Goal: Task Accomplishment & Management: Complete application form

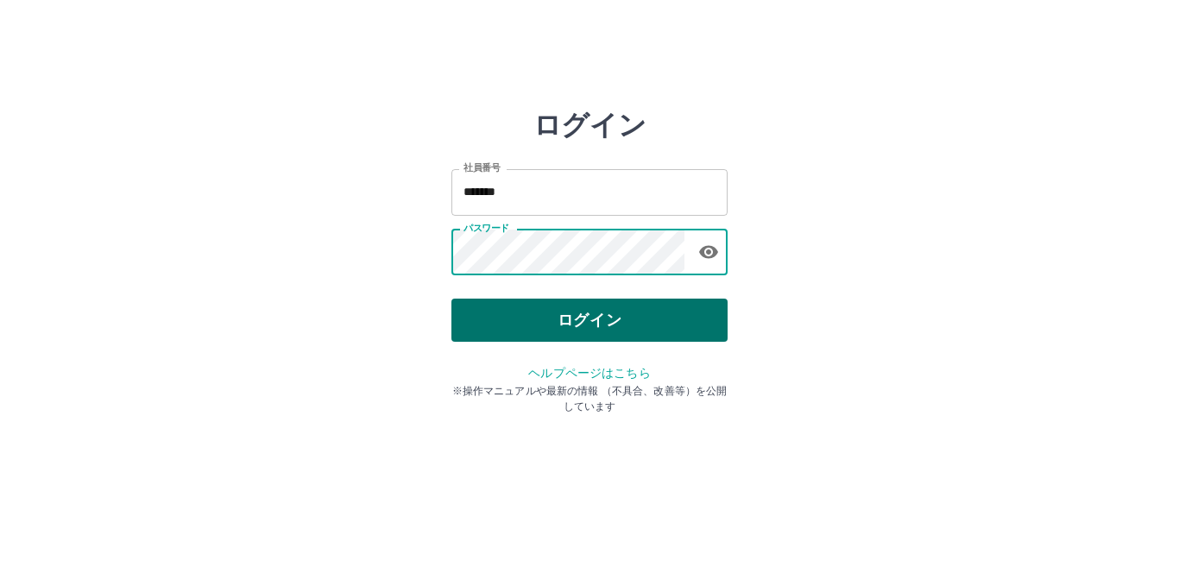
click at [608, 317] on button "ログイン" at bounding box center [589, 320] width 276 height 43
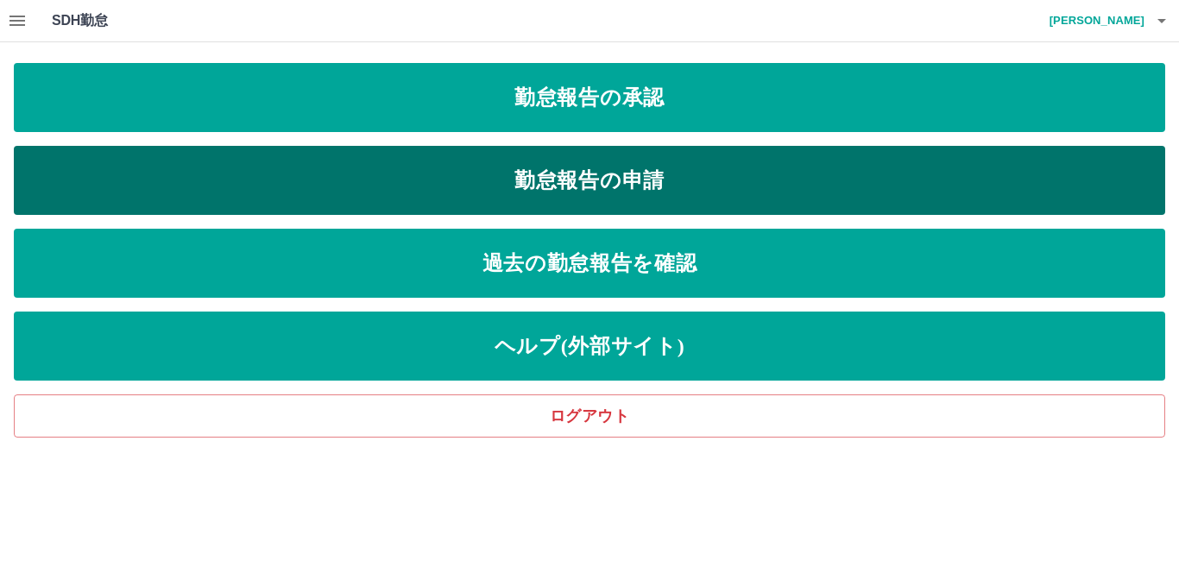
click at [520, 180] on link "勤怠報告の申請" at bounding box center [589, 180] width 1151 height 69
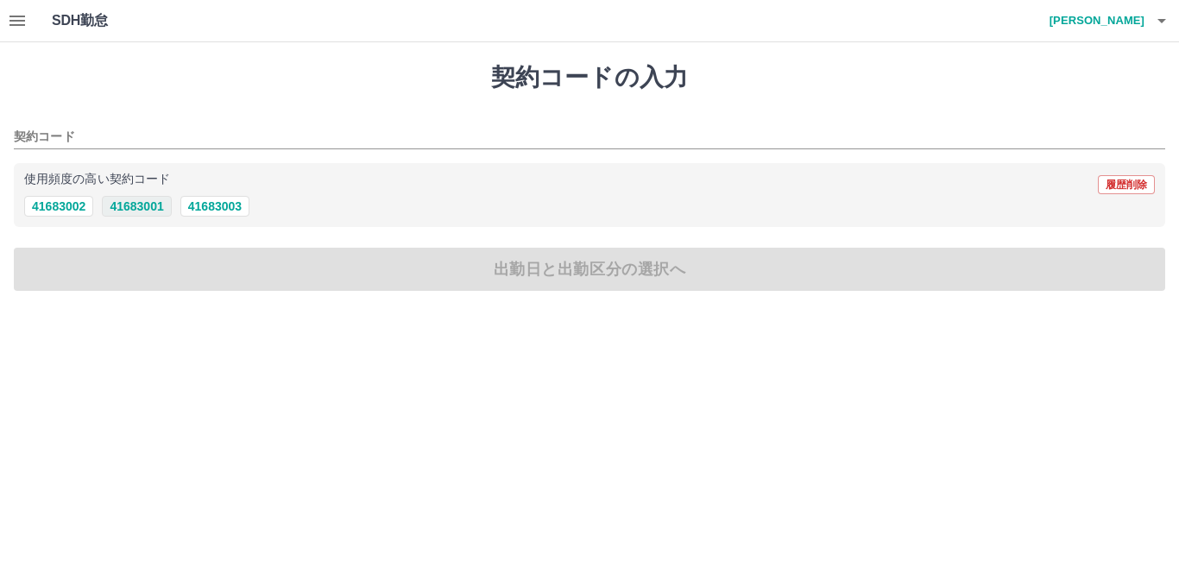
click at [108, 202] on button "41683001" at bounding box center [136, 206] width 69 height 21
type input "********"
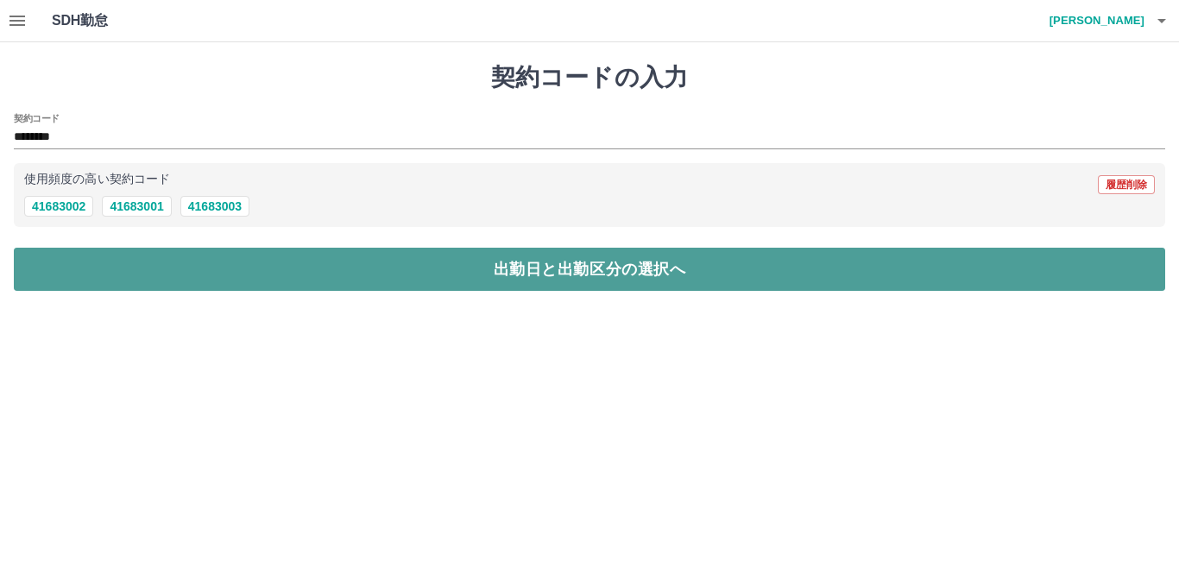
click at [117, 265] on button "出勤日と出勤区分の選択へ" at bounding box center [589, 269] width 1151 height 43
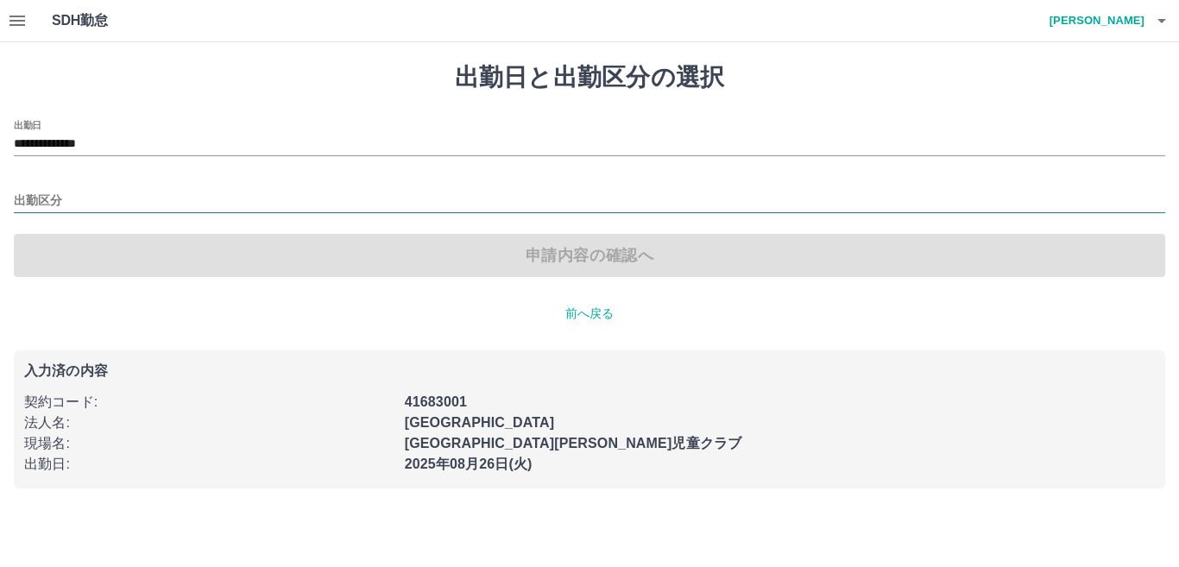
click at [102, 202] on input "出勤区分" at bounding box center [589, 202] width 1151 height 22
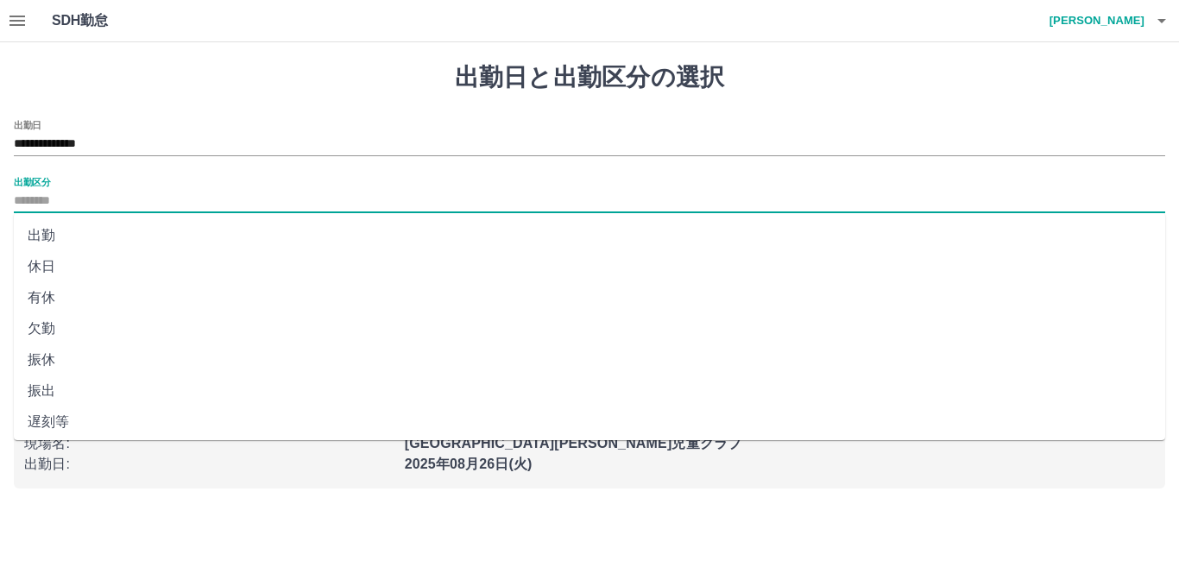
click at [99, 236] on li "出勤" at bounding box center [589, 235] width 1151 height 31
type input "**"
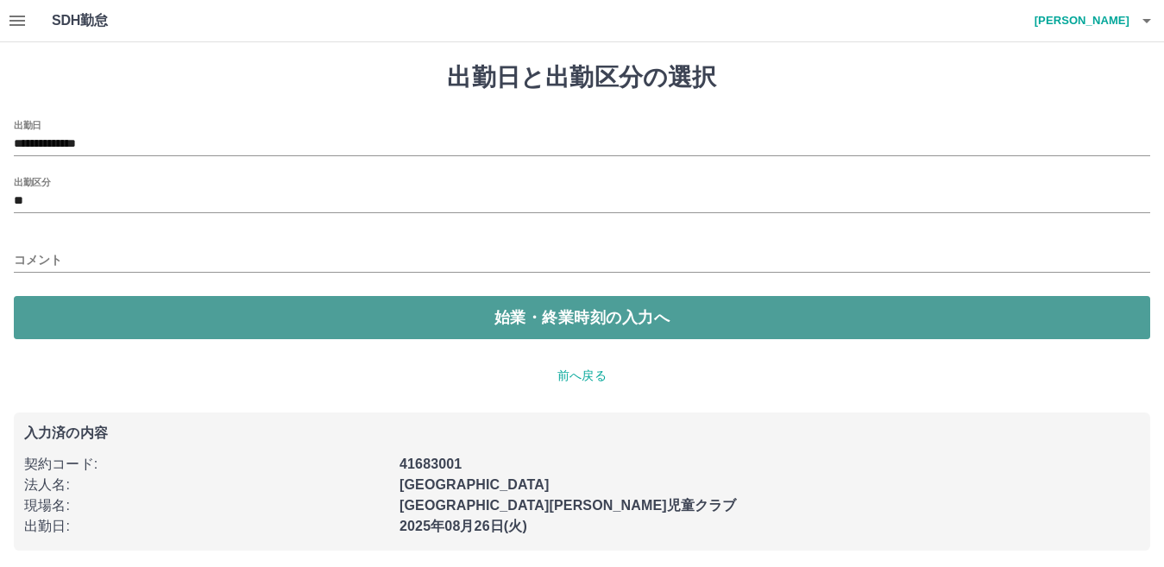
click at [122, 321] on button "始業・終業時刻の入力へ" at bounding box center [582, 317] width 1137 height 43
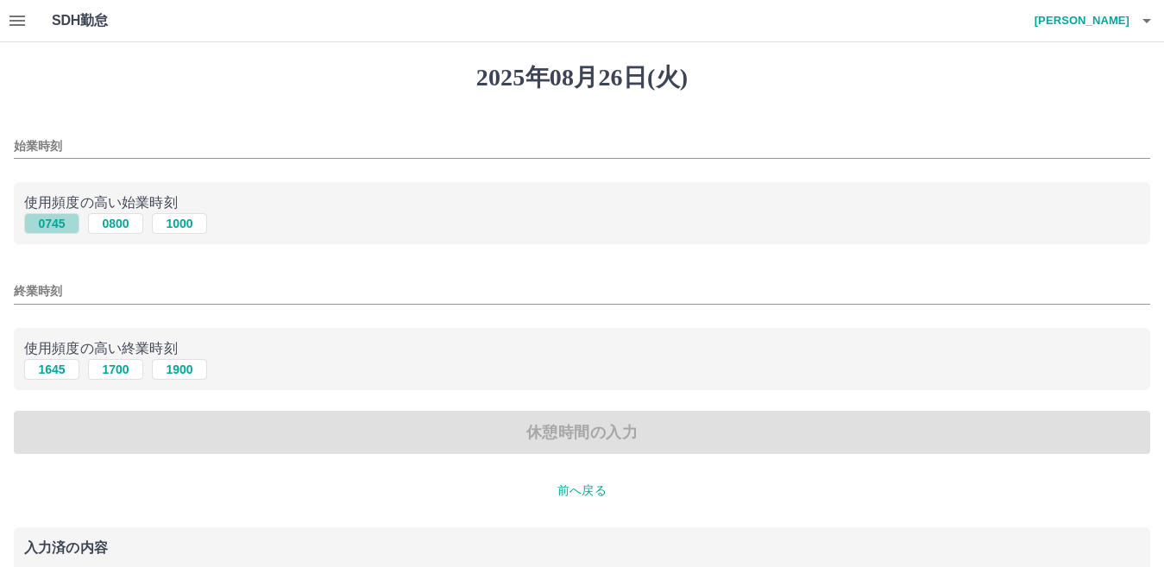
click at [63, 228] on button "0745" at bounding box center [51, 223] width 55 height 21
type input "****"
drag, startPoint x: 60, startPoint y: 375, endPoint x: 67, endPoint y: 410, distance: 35.2
click at [61, 377] on button "1645" at bounding box center [51, 369] width 55 height 21
type input "****"
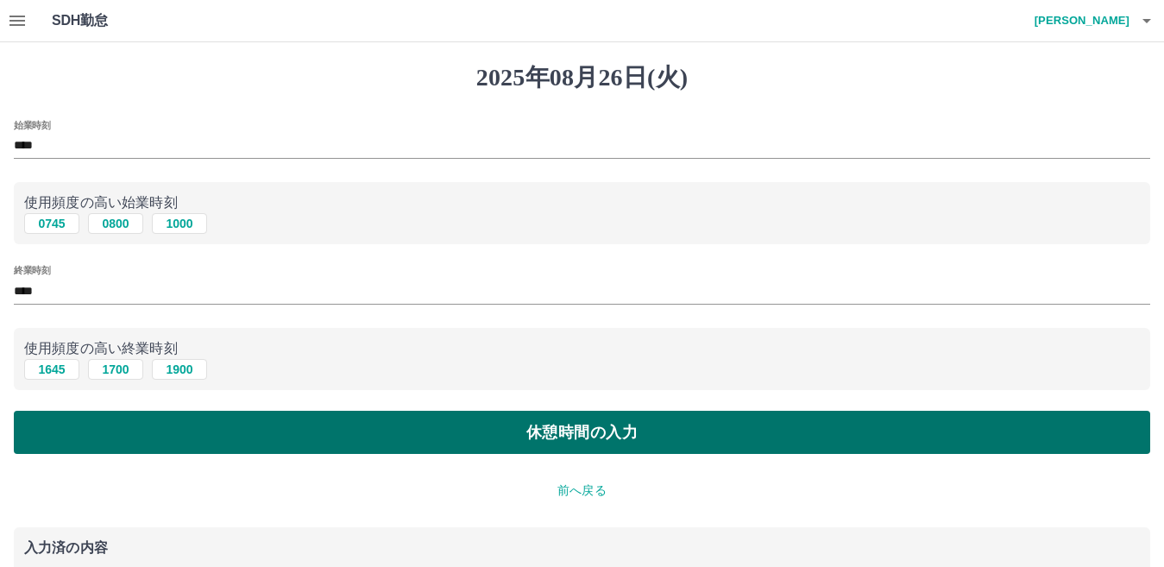
click at [73, 417] on button "休憩時間の入力" at bounding box center [582, 432] width 1137 height 43
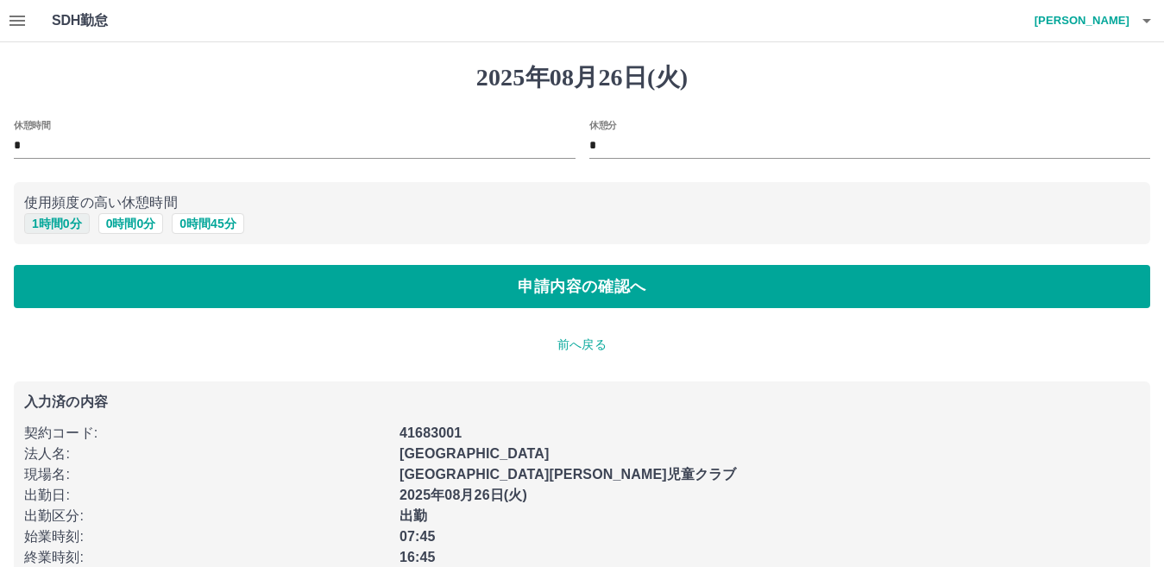
click at [70, 226] on button "1 時間 0 分" at bounding box center [57, 223] width 66 height 21
type input "*"
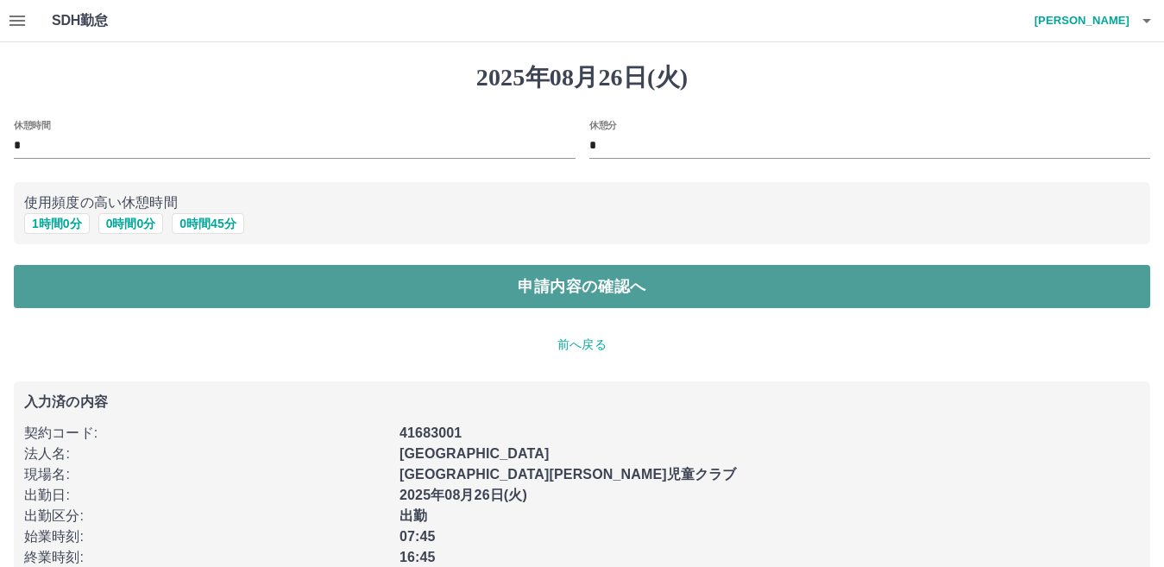
click at [115, 292] on button "申請内容の確認へ" at bounding box center [582, 286] width 1137 height 43
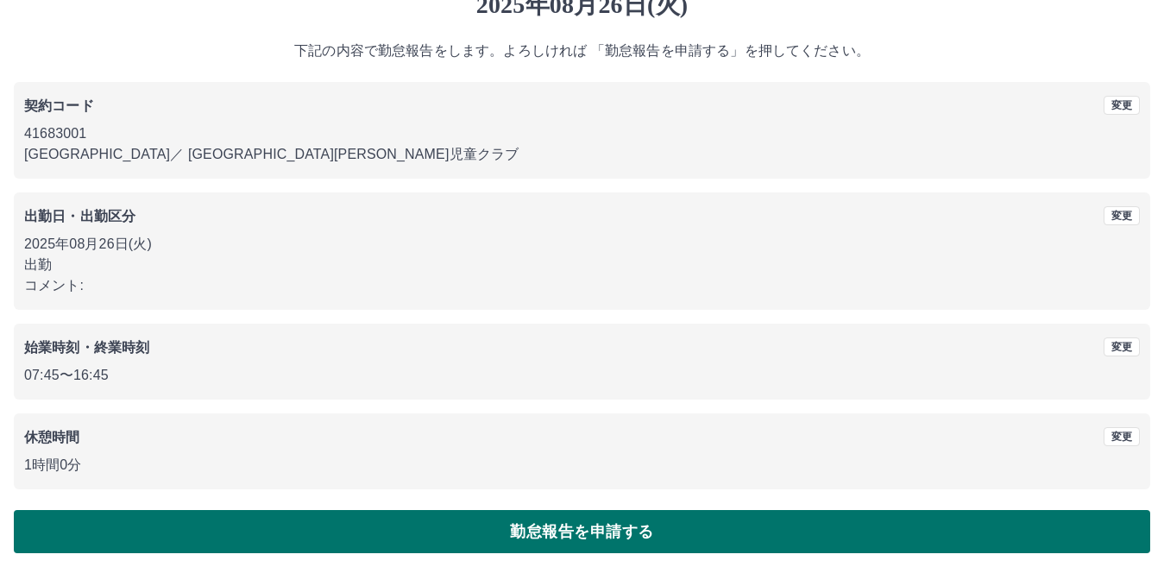
scroll to position [79, 0]
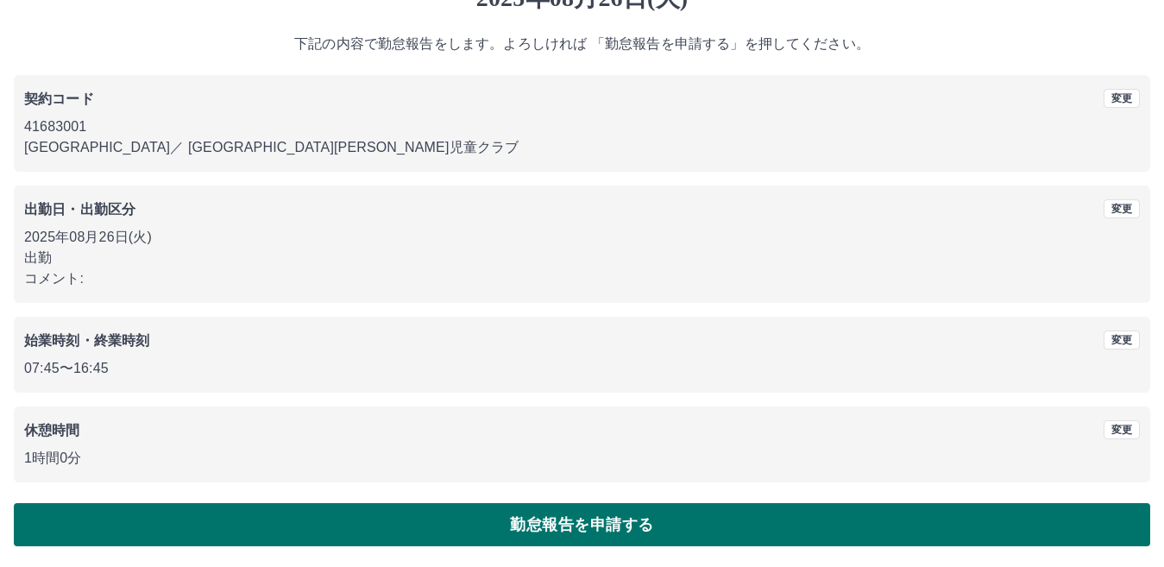
click at [568, 516] on button "勤怠報告を申請する" at bounding box center [582, 524] width 1137 height 43
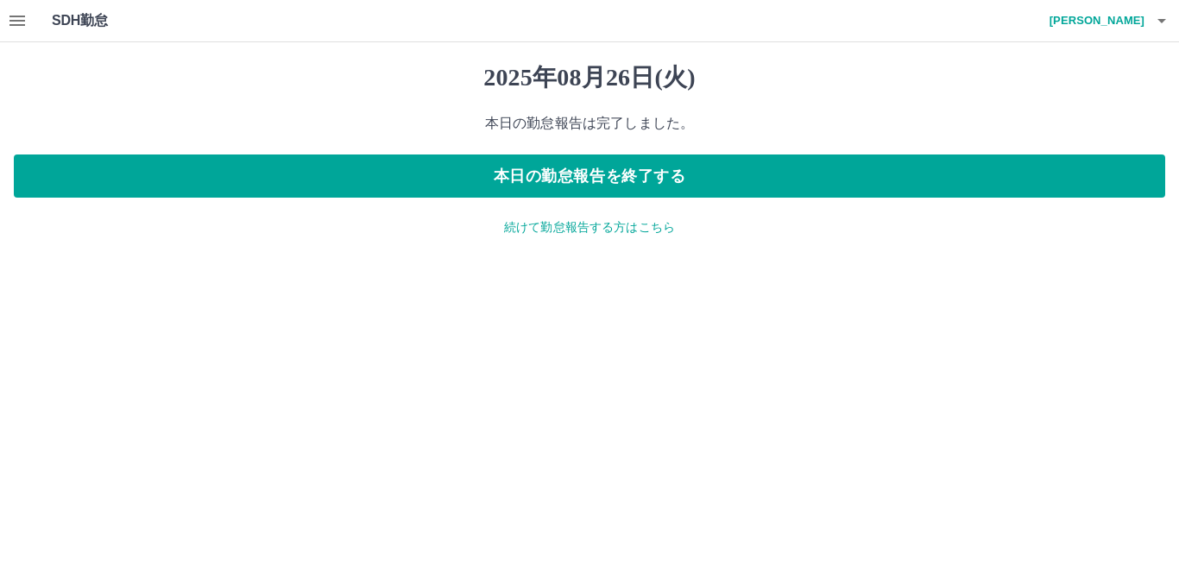
click at [584, 229] on p "続けて勤怠報告する方はこちら" at bounding box center [589, 227] width 1151 height 18
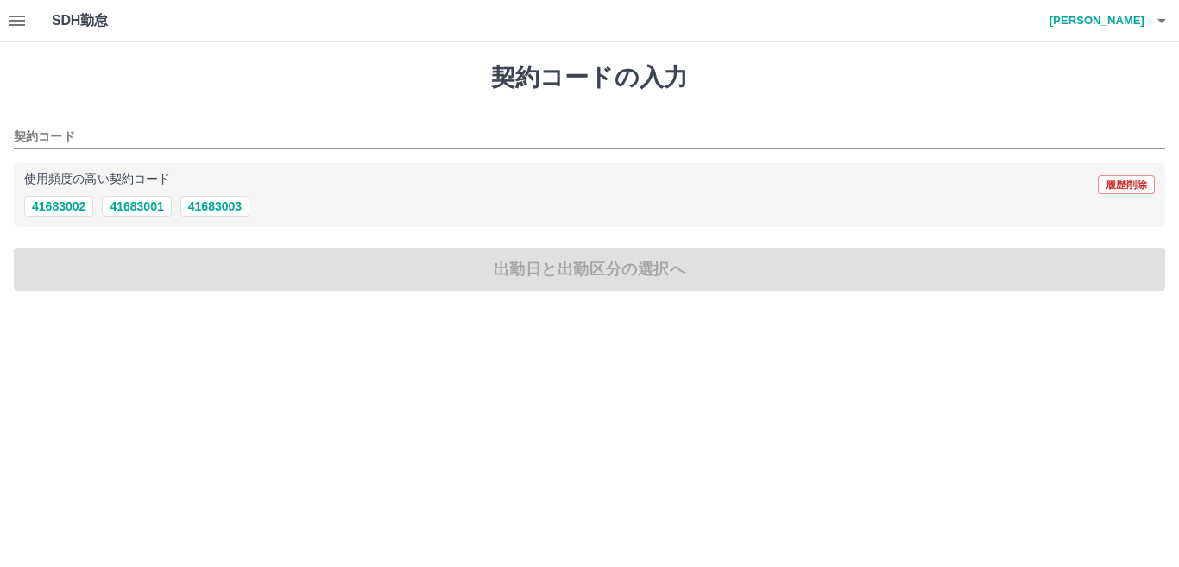
click at [16, 16] on icon "button" at bounding box center [17, 21] width 16 height 10
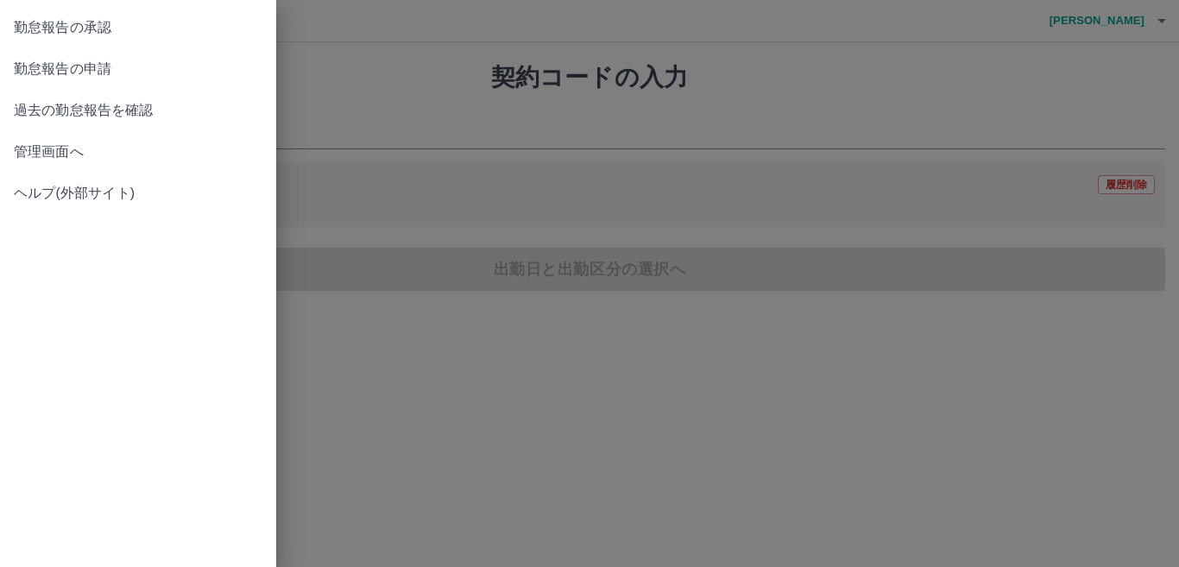
click at [96, 150] on span "管理画面へ" at bounding box center [138, 152] width 249 height 21
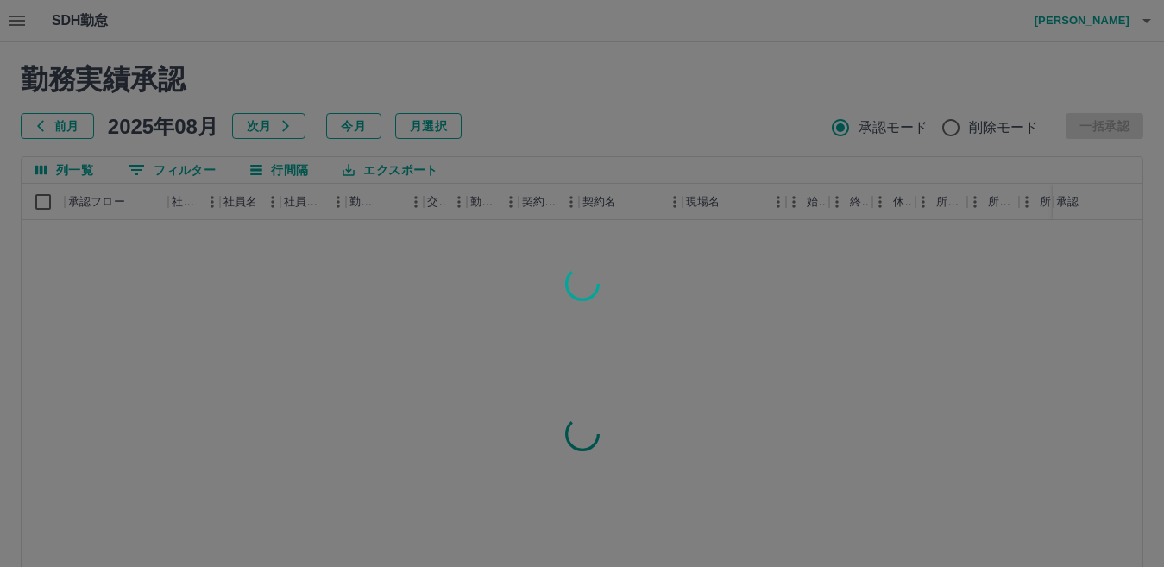
click at [17, 14] on div at bounding box center [582, 283] width 1164 height 567
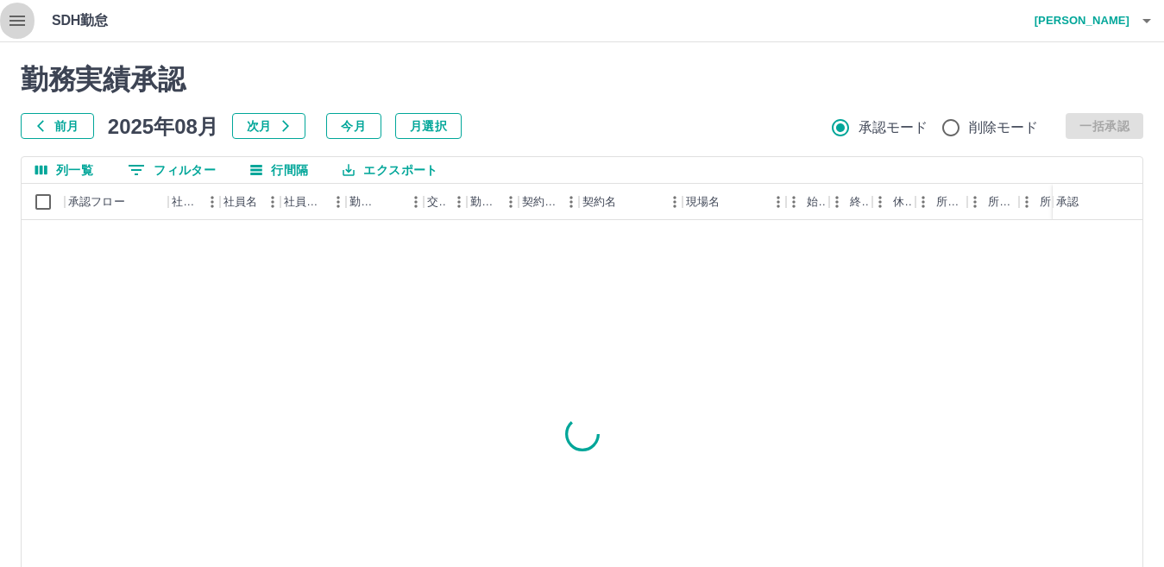
click at [17, 14] on icon "button" at bounding box center [17, 20] width 21 height 21
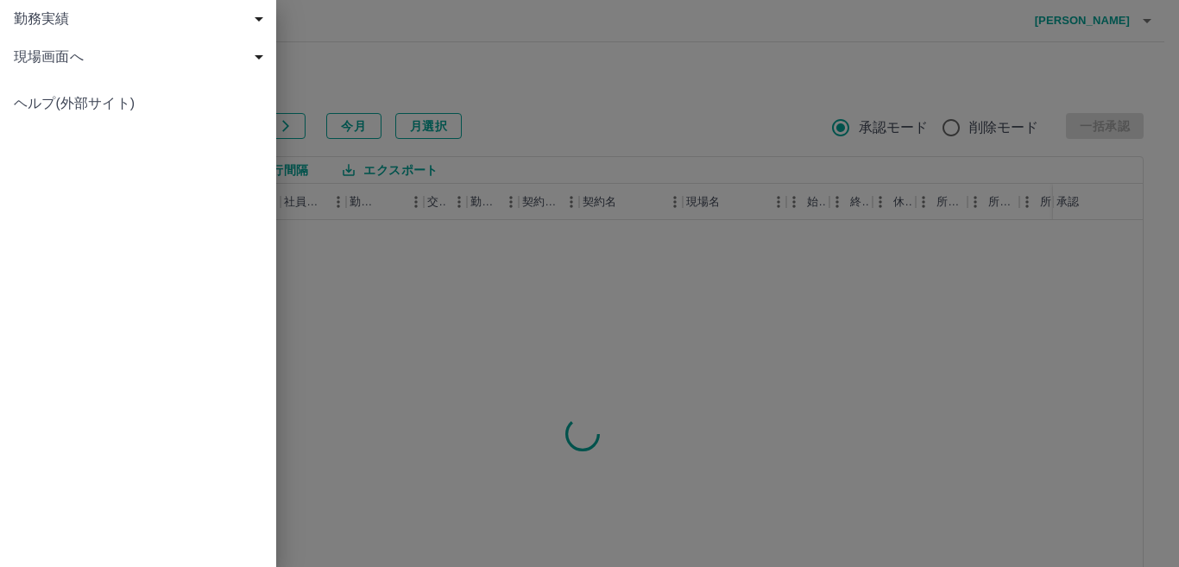
click at [92, 66] on span "現場画面へ" at bounding box center [141, 57] width 255 height 21
click at [86, 85] on span "現場画面へ" at bounding box center [146, 95] width 231 height 21
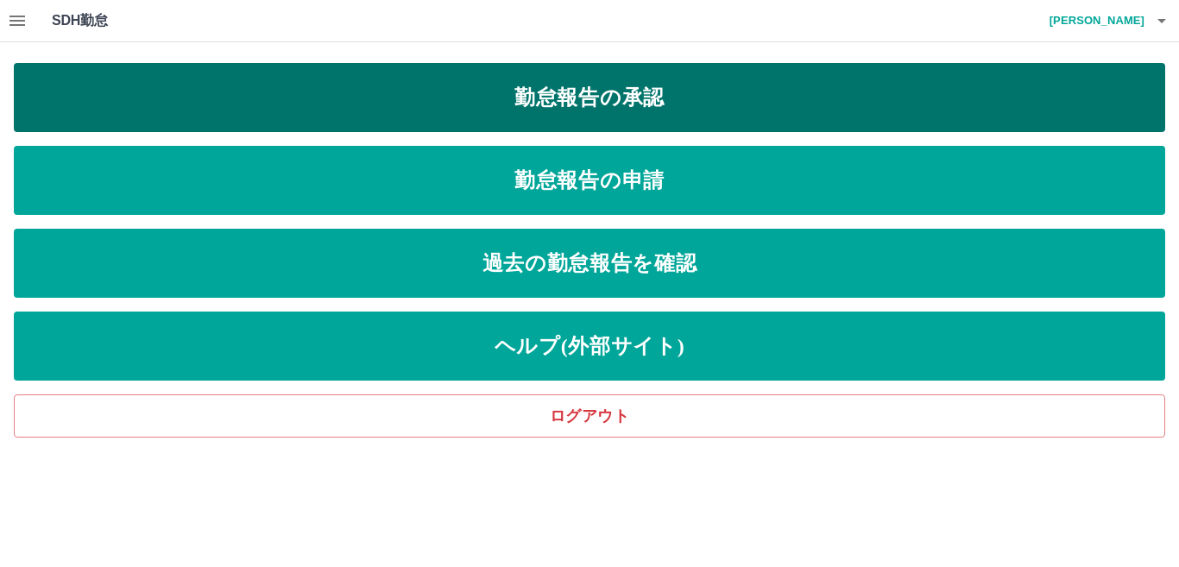
click at [440, 100] on link "勤怠報告の承認" at bounding box center [589, 97] width 1151 height 69
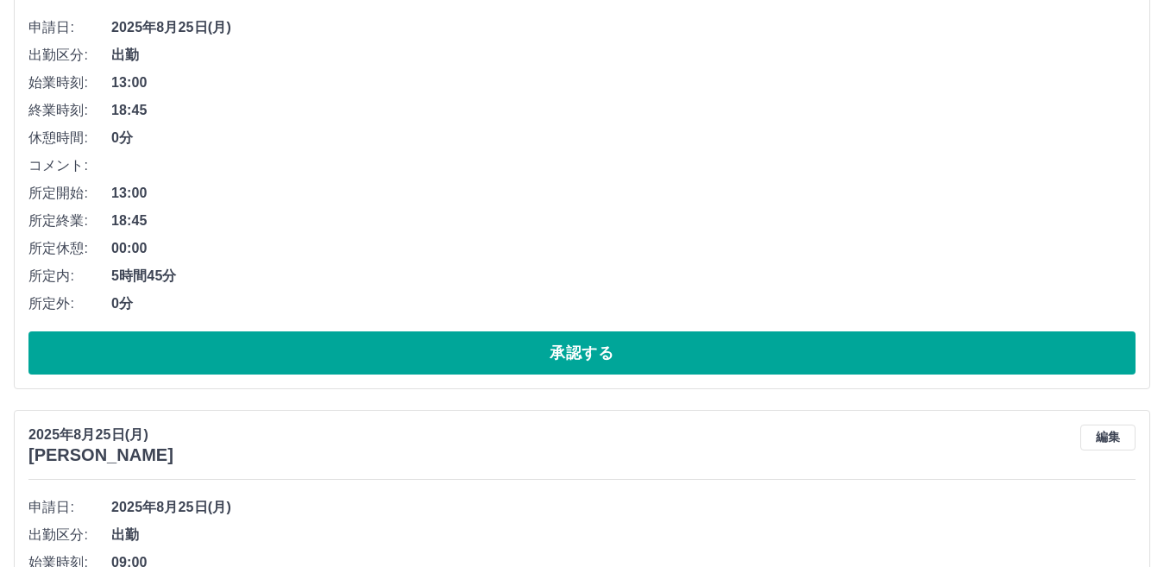
scroll to position [1208, 0]
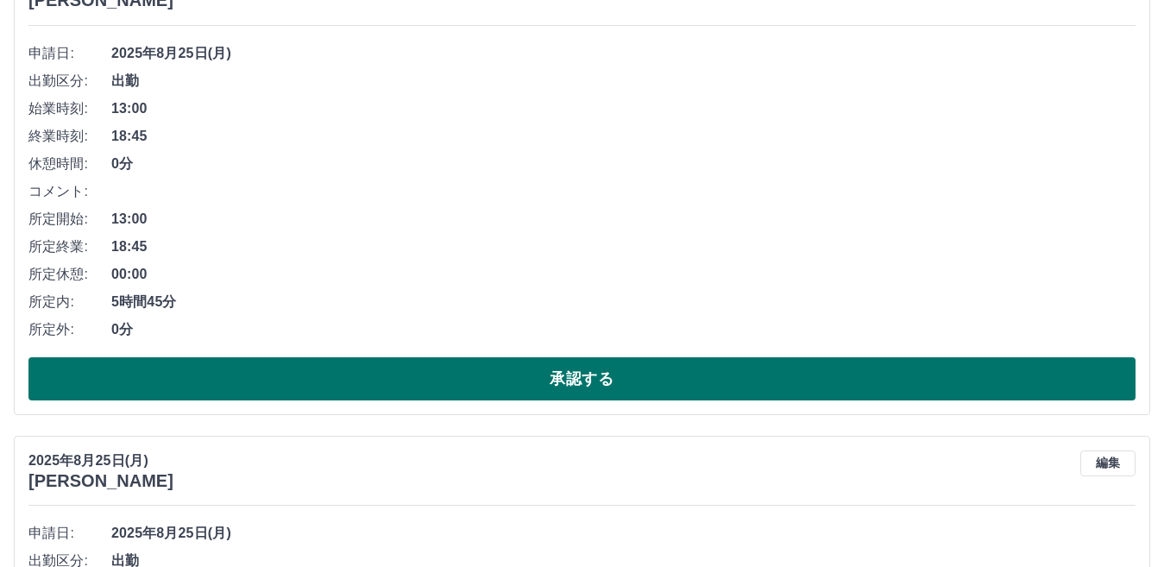
click at [374, 390] on button "承認する" at bounding box center [581, 378] width 1107 height 43
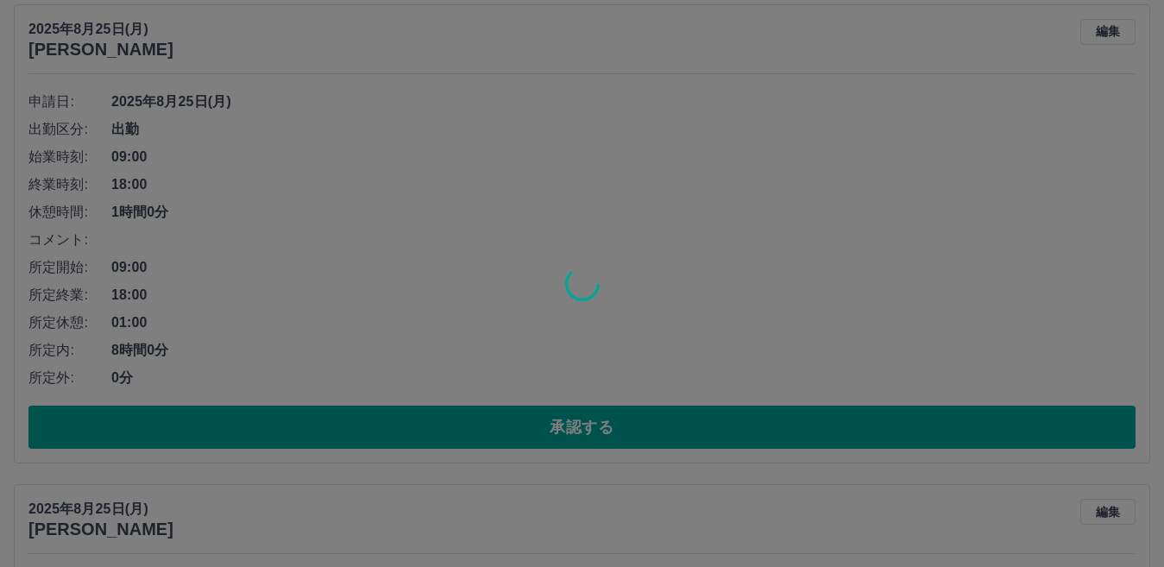
scroll to position [1159, 0]
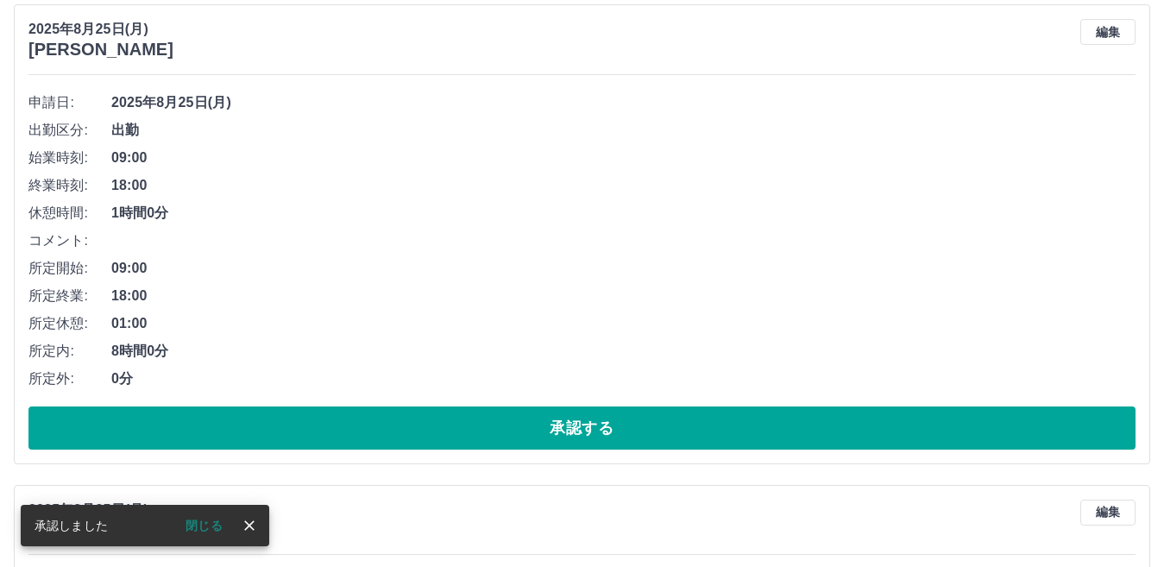
click at [348, 413] on button "承認する" at bounding box center [581, 428] width 1107 height 43
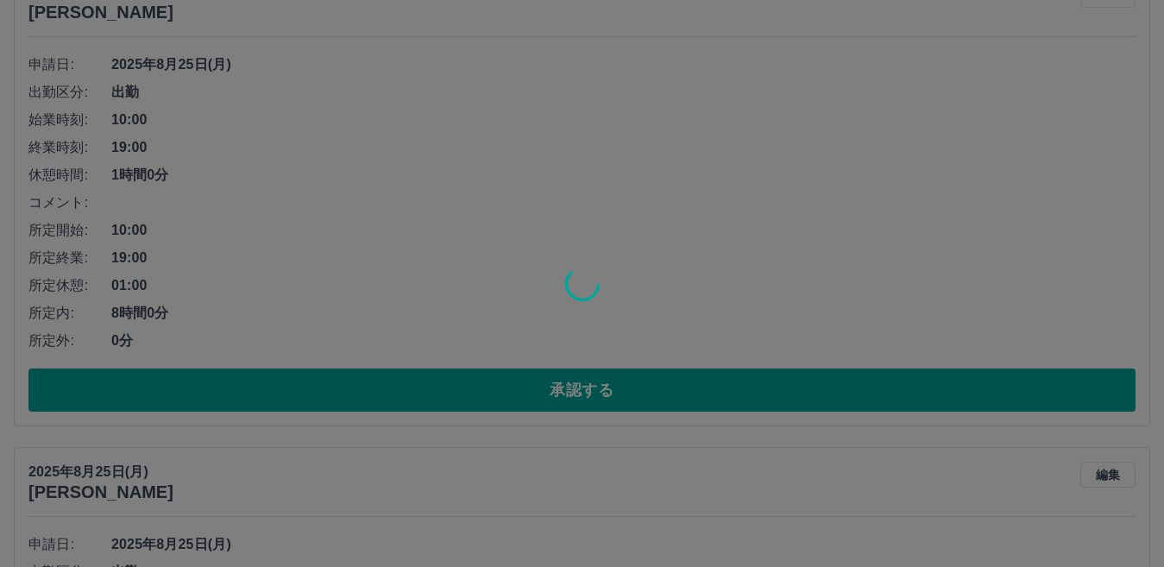
scroll to position [1196, 0]
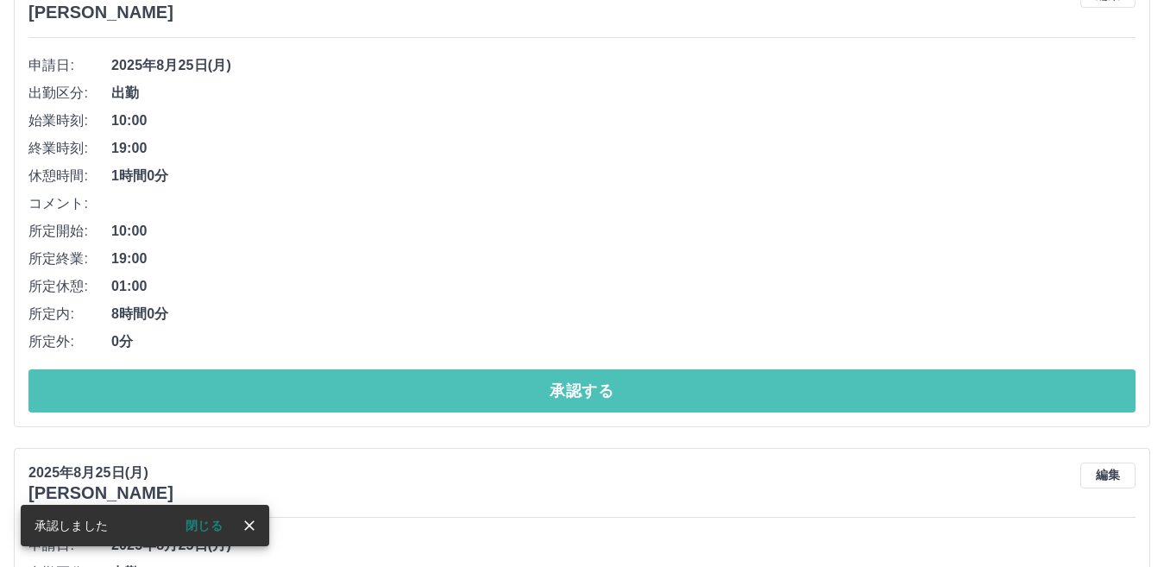
click at [333, 405] on button "承認する" at bounding box center [581, 390] width 1107 height 43
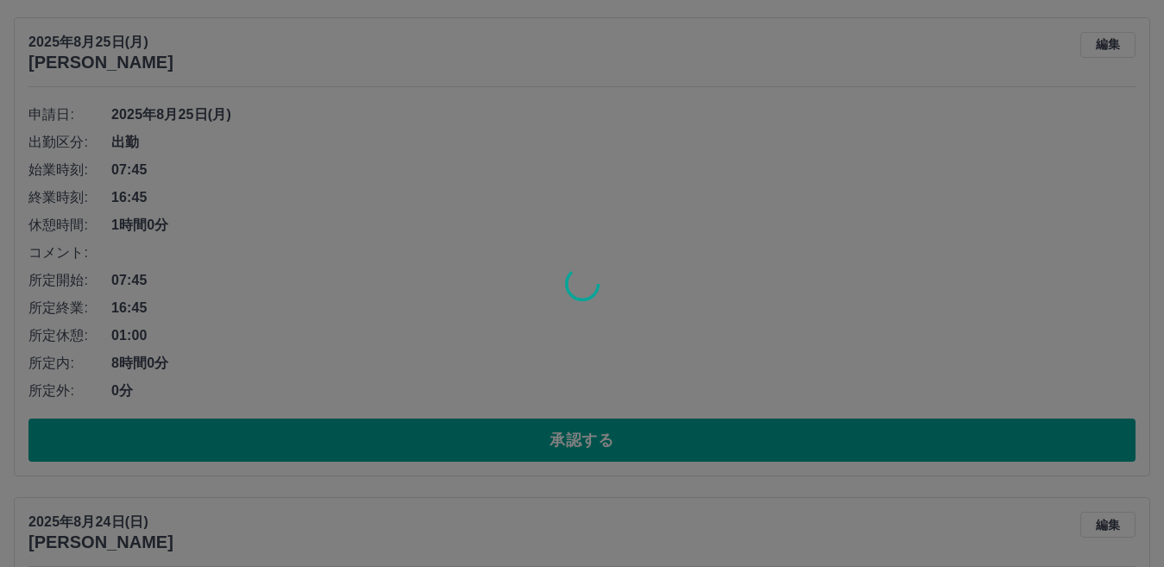
scroll to position [1628, 0]
click at [348, 454] on div at bounding box center [582, 283] width 1164 height 567
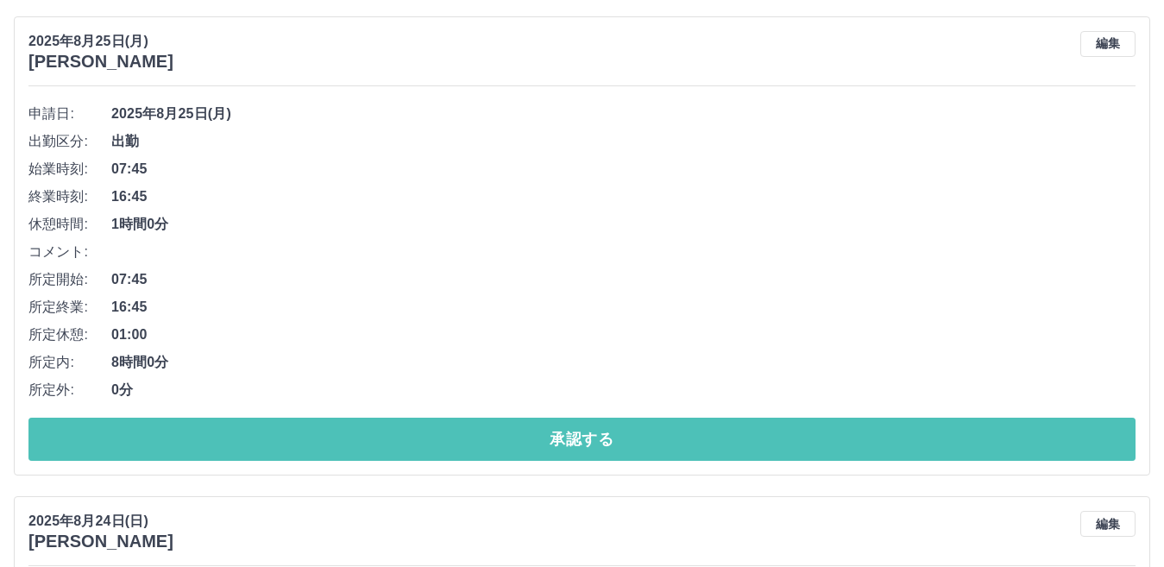
click at [348, 454] on button "承認する" at bounding box center [581, 439] width 1107 height 43
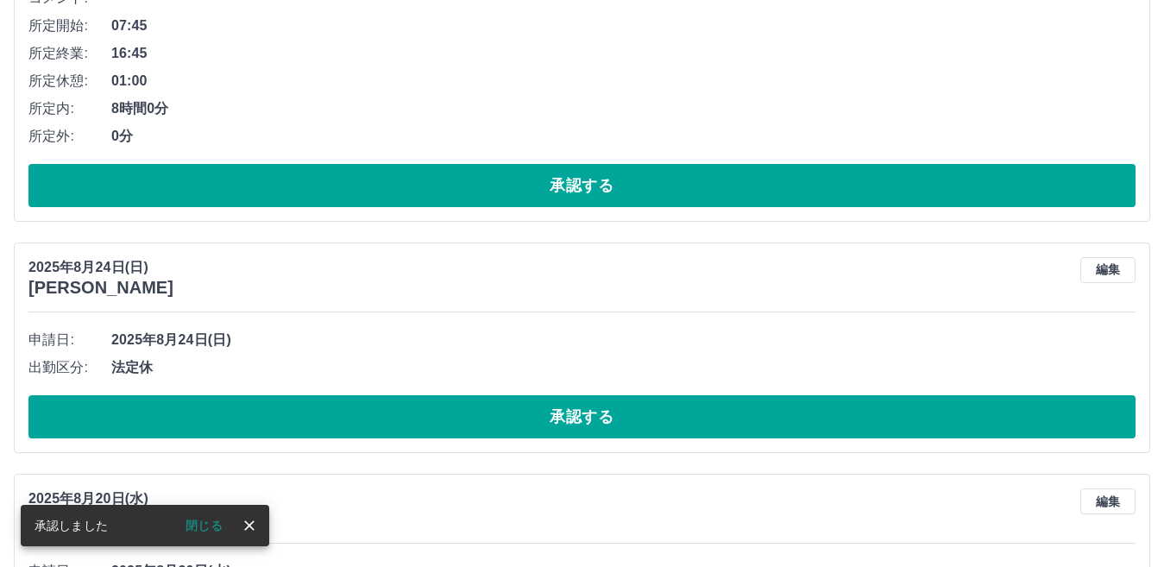
scroll to position [1407, 0]
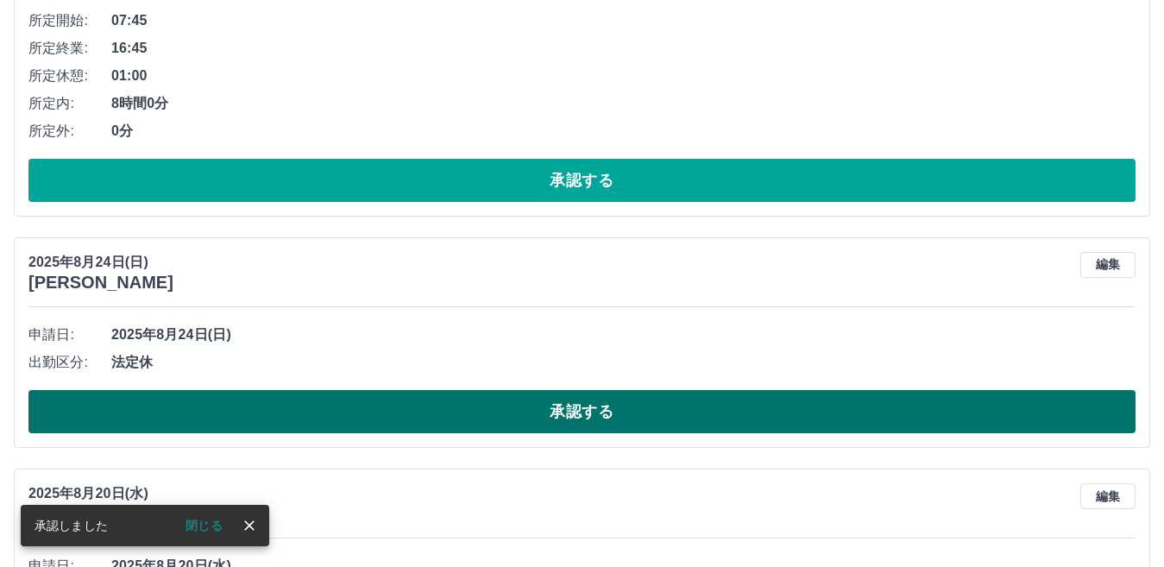
click at [356, 406] on button "承認する" at bounding box center [581, 411] width 1107 height 43
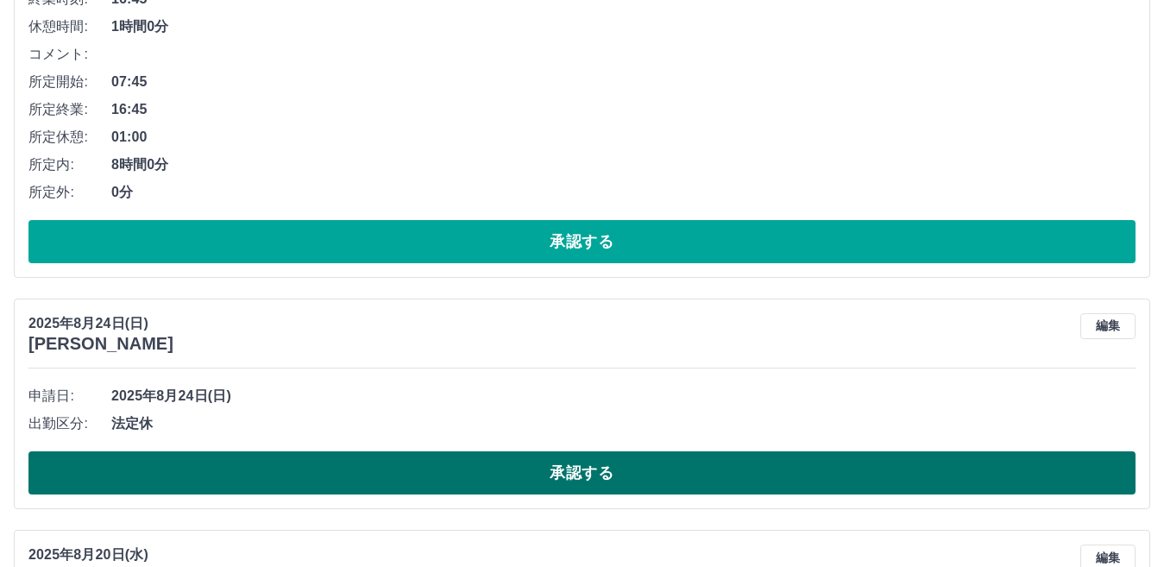
scroll to position [1359, 0]
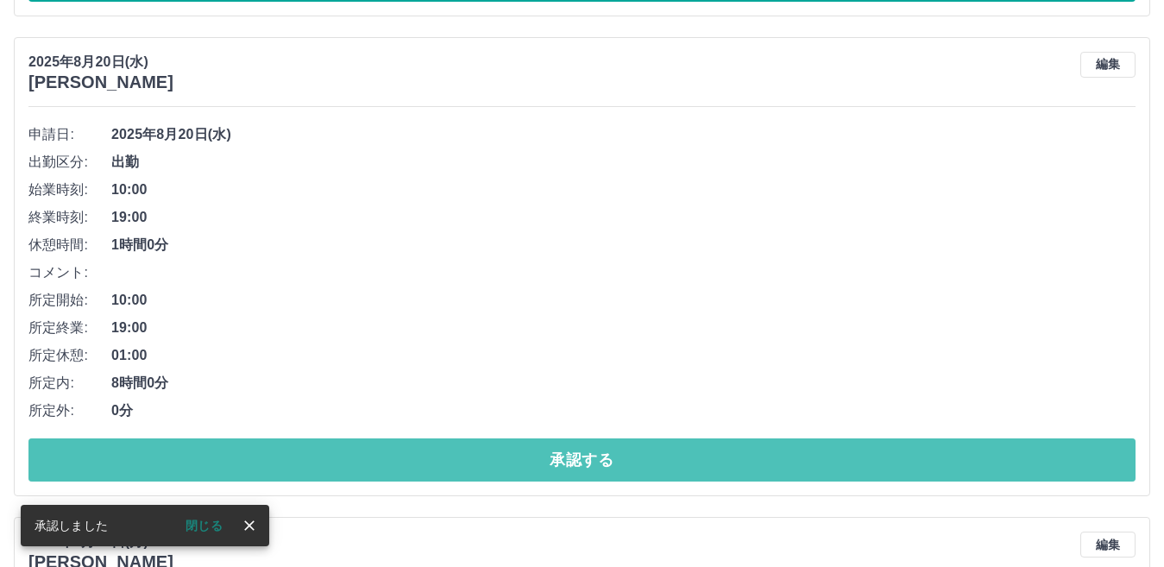
click at [339, 465] on button "承認する" at bounding box center [581, 459] width 1107 height 43
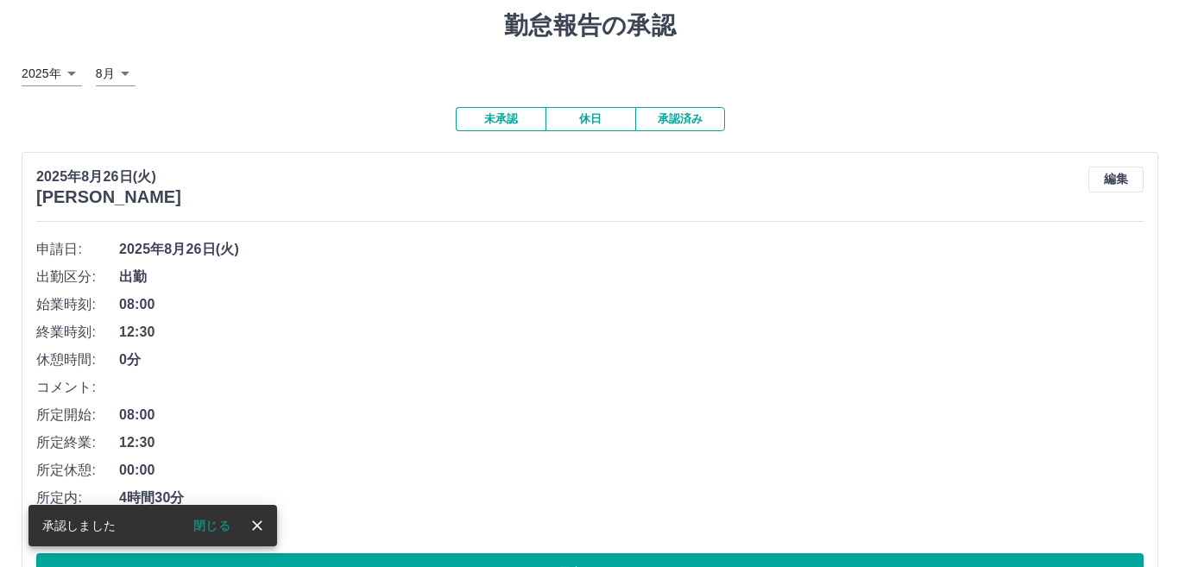
scroll to position [0, 0]
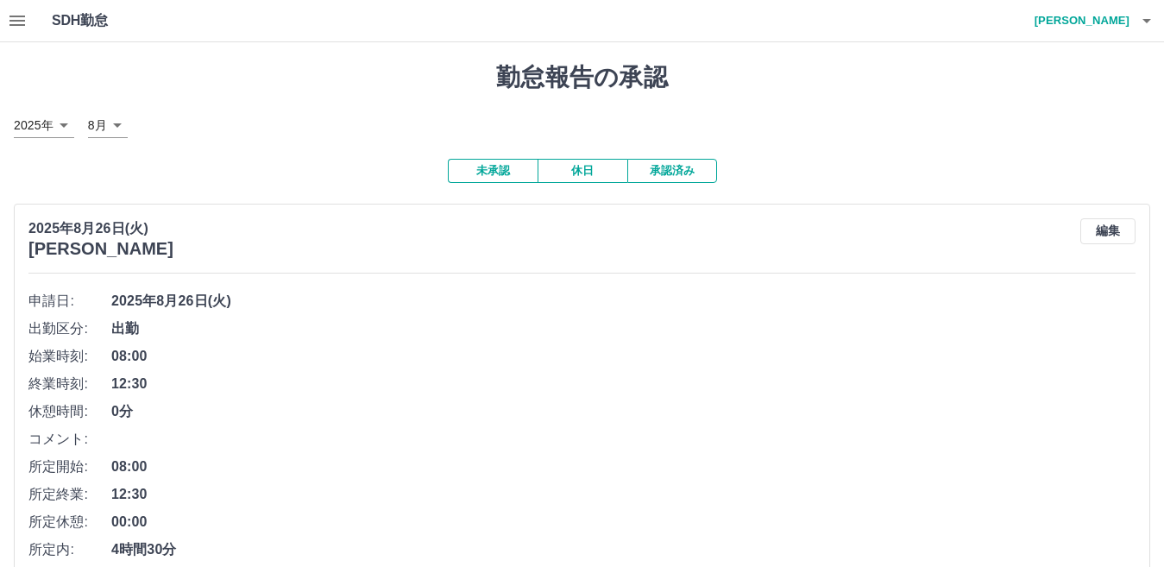
click at [9, 19] on icon "button" at bounding box center [17, 20] width 21 height 21
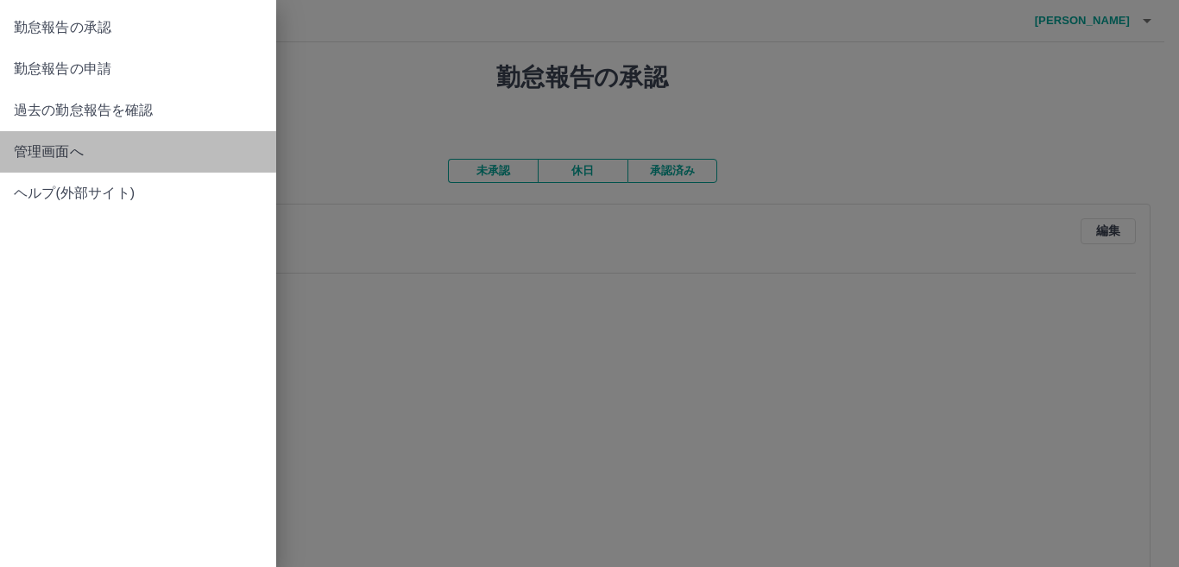
click at [109, 142] on span "管理画面へ" at bounding box center [138, 152] width 249 height 21
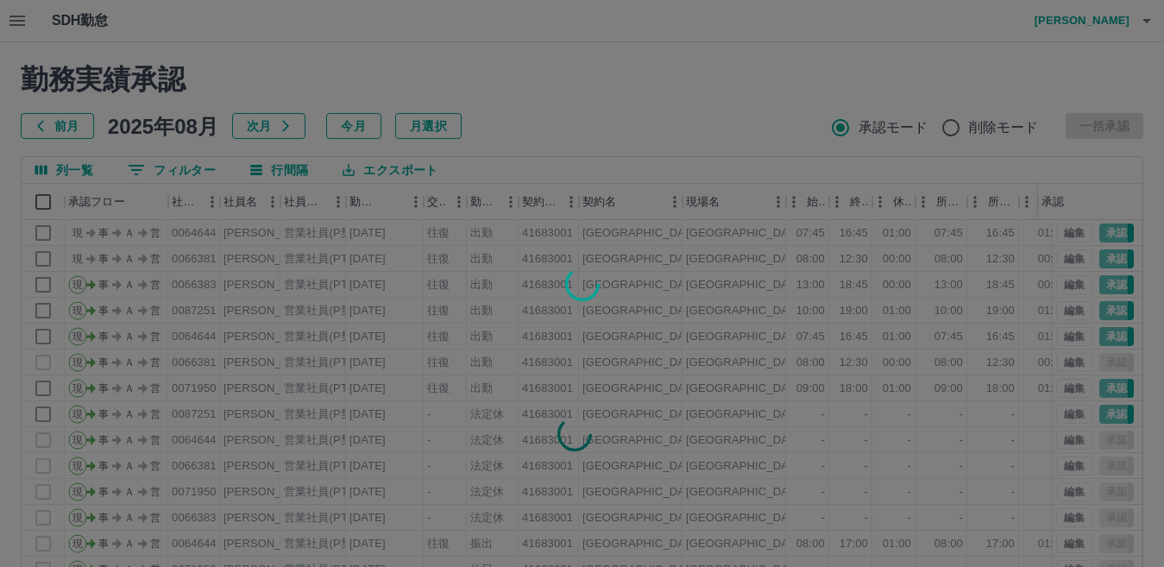
click at [193, 175] on div at bounding box center [582, 283] width 1164 height 567
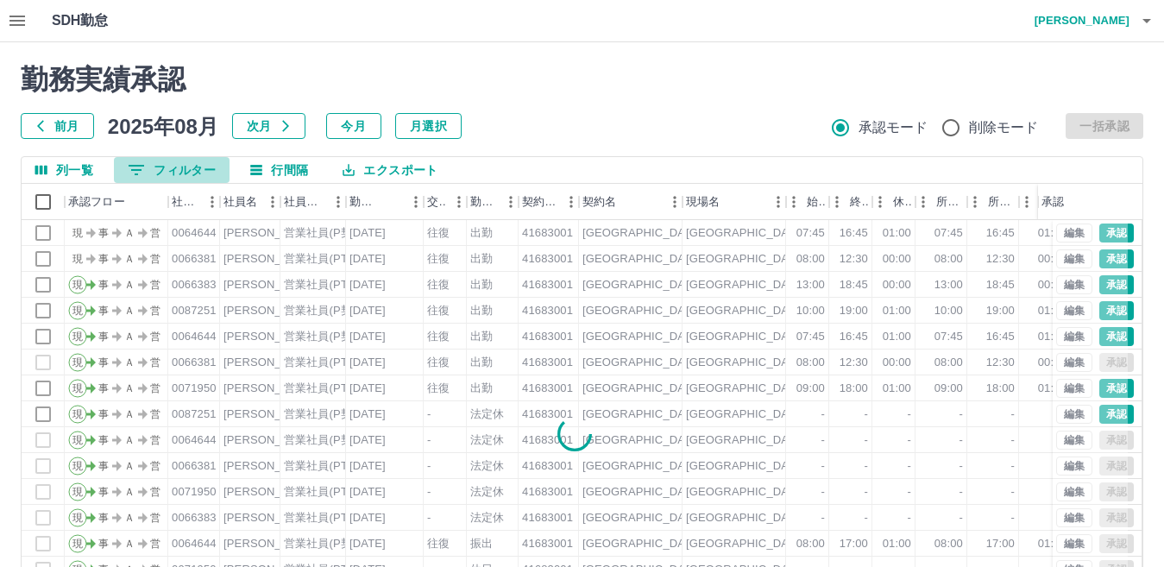
click at [193, 175] on button "0 フィルター" at bounding box center [172, 170] width 116 height 26
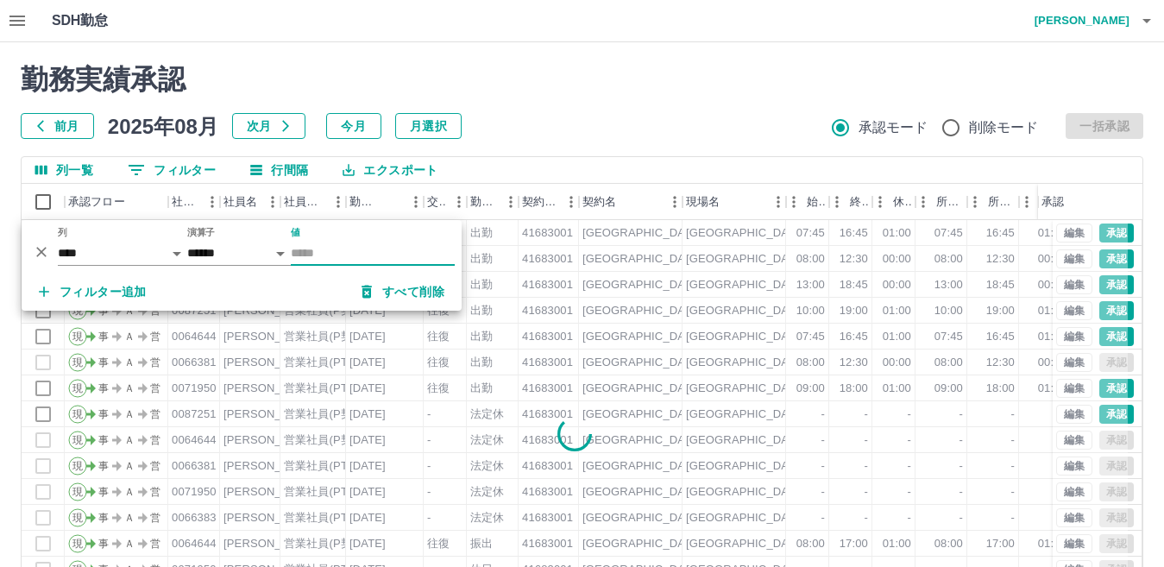
click at [359, 249] on input "値" at bounding box center [373, 253] width 164 height 25
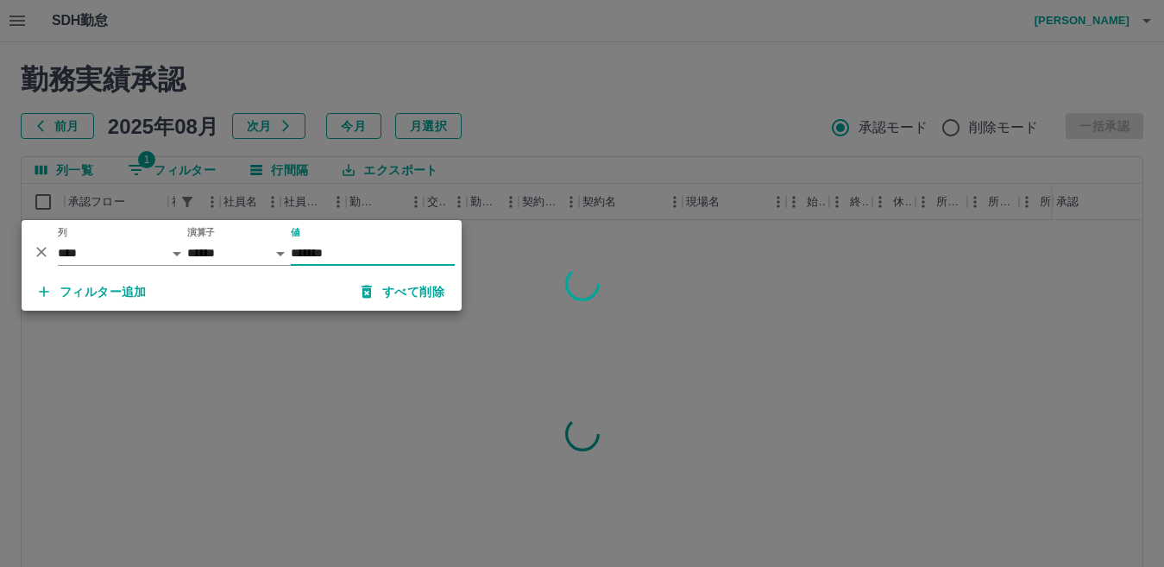
type input "*******"
click at [626, 104] on div at bounding box center [582, 283] width 1164 height 567
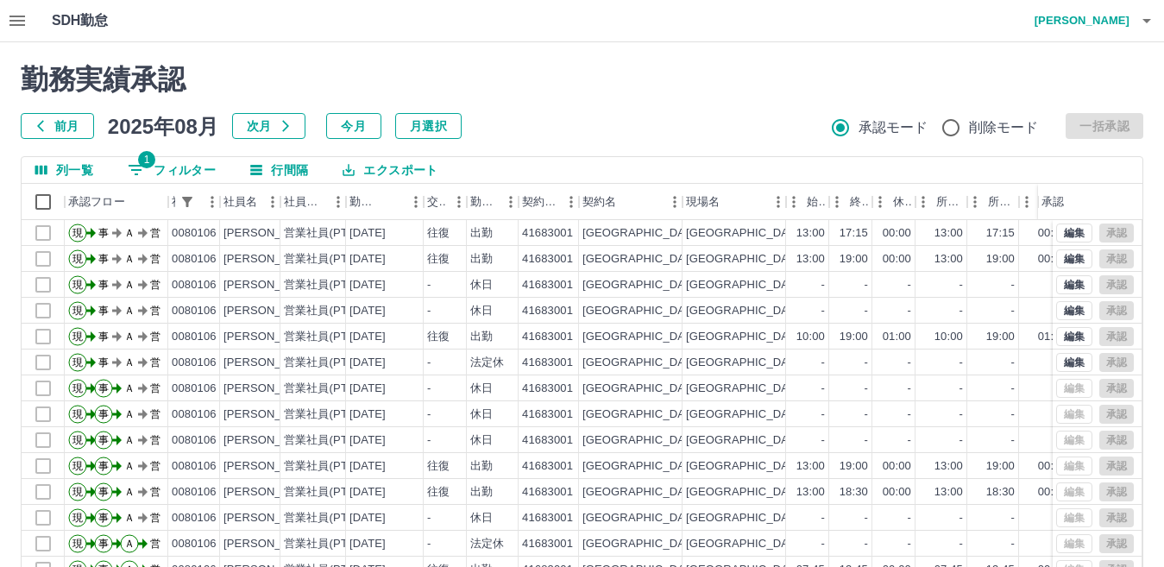
drag, startPoint x: 602, startPoint y: 110, endPoint x: 574, endPoint y: 111, distance: 27.7
click at [578, 111] on div "勤務実績承認 前月 2025年08月 次月 今月 月選択 承認モード 削除モード 一括承認" at bounding box center [582, 101] width 1123 height 76
click at [184, 169] on button "1 フィルター" at bounding box center [172, 170] width 116 height 26
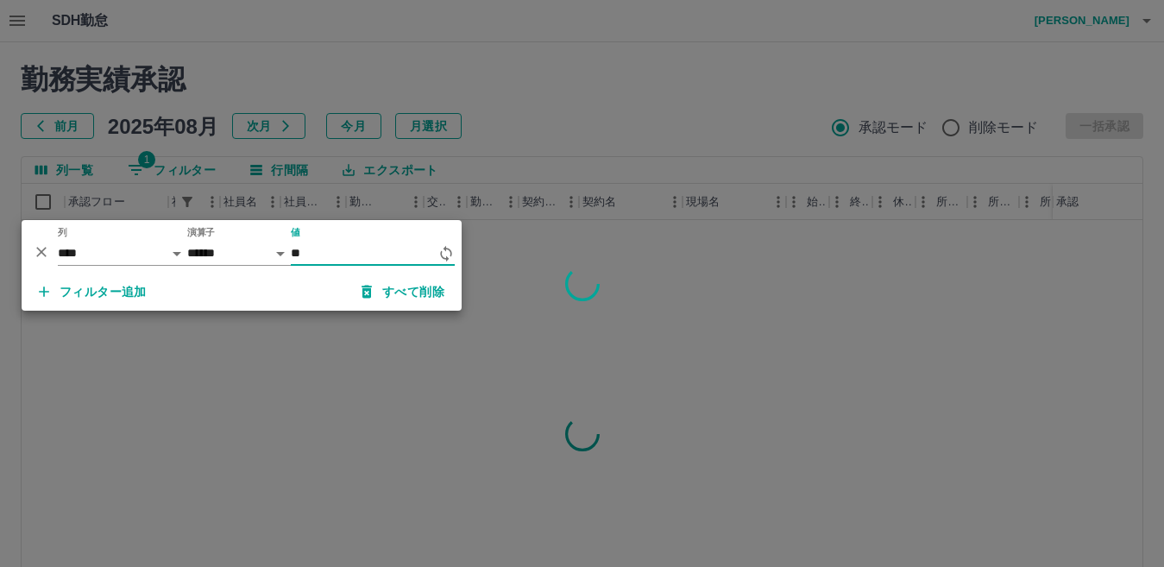
type input "*"
click at [27, 25] on div at bounding box center [582, 283] width 1164 height 567
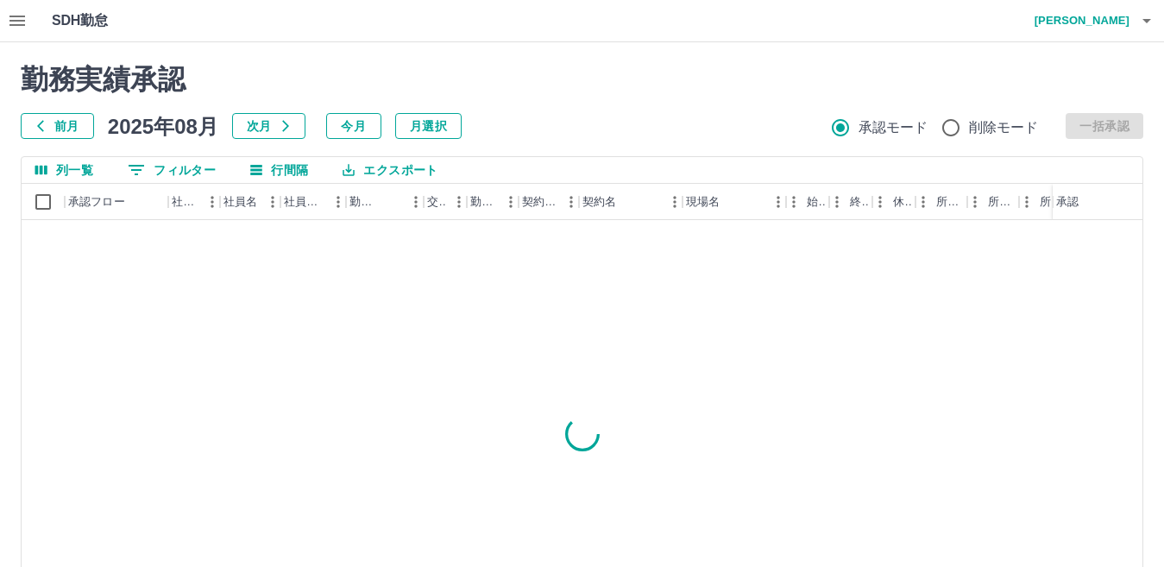
click at [27, 25] on icon "button" at bounding box center [17, 20] width 21 height 21
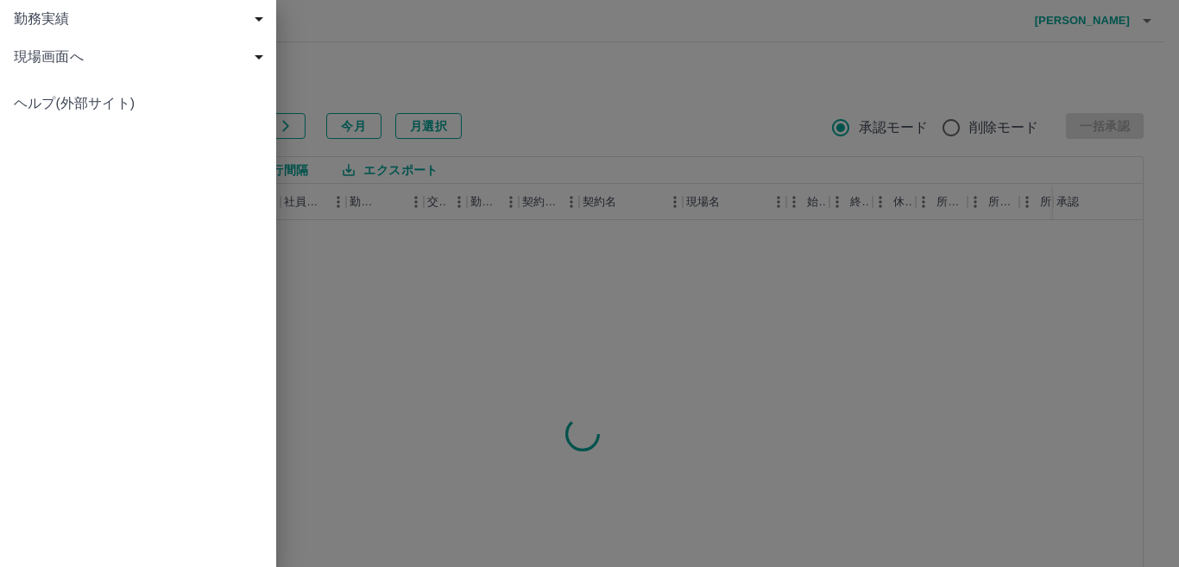
click at [410, 45] on div at bounding box center [589, 283] width 1179 height 567
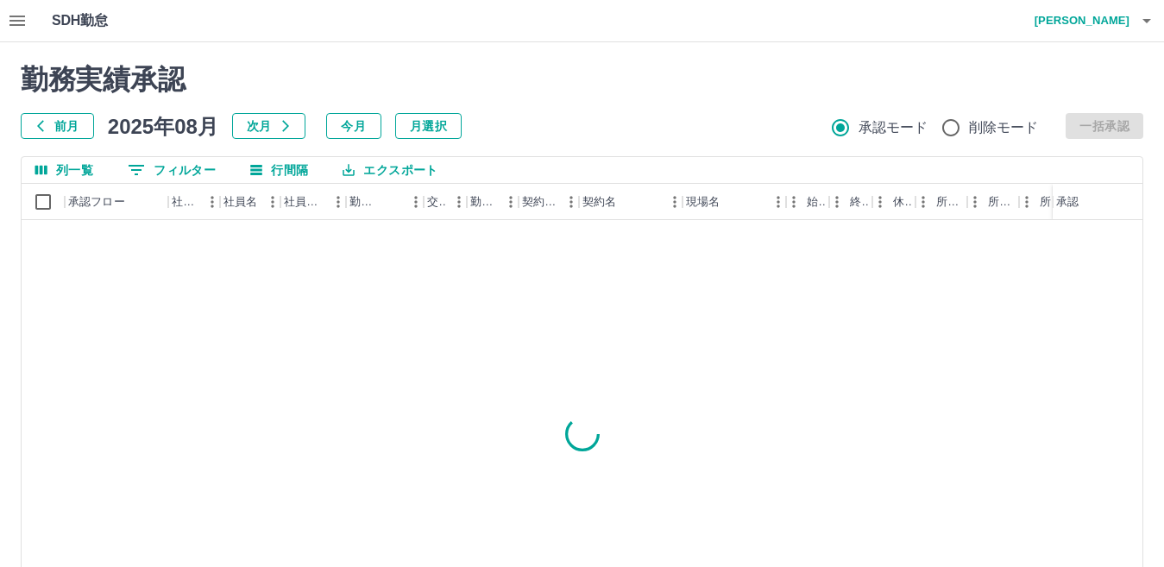
click at [1077, 37] on h4 "[PERSON_NAME]" at bounding box center [1078, 20] width 104 height 41
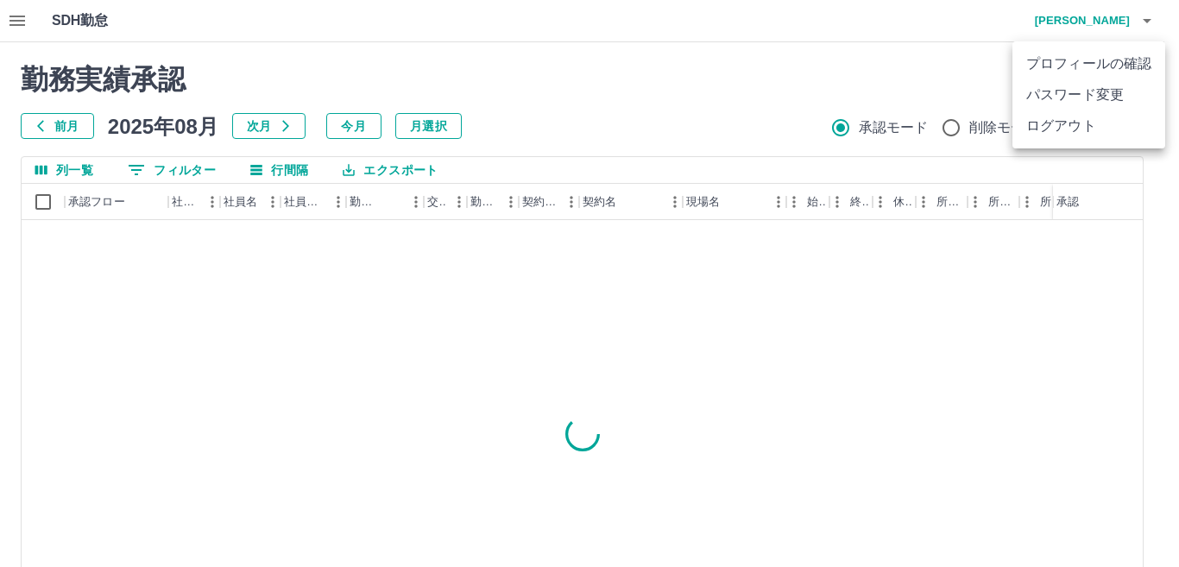
click at [1070, 124] on li "ログアウト" at bounding box center [1088, 125] width 153 height 31
